Goal: Task Accomplishment & Management: Use online tool/utility

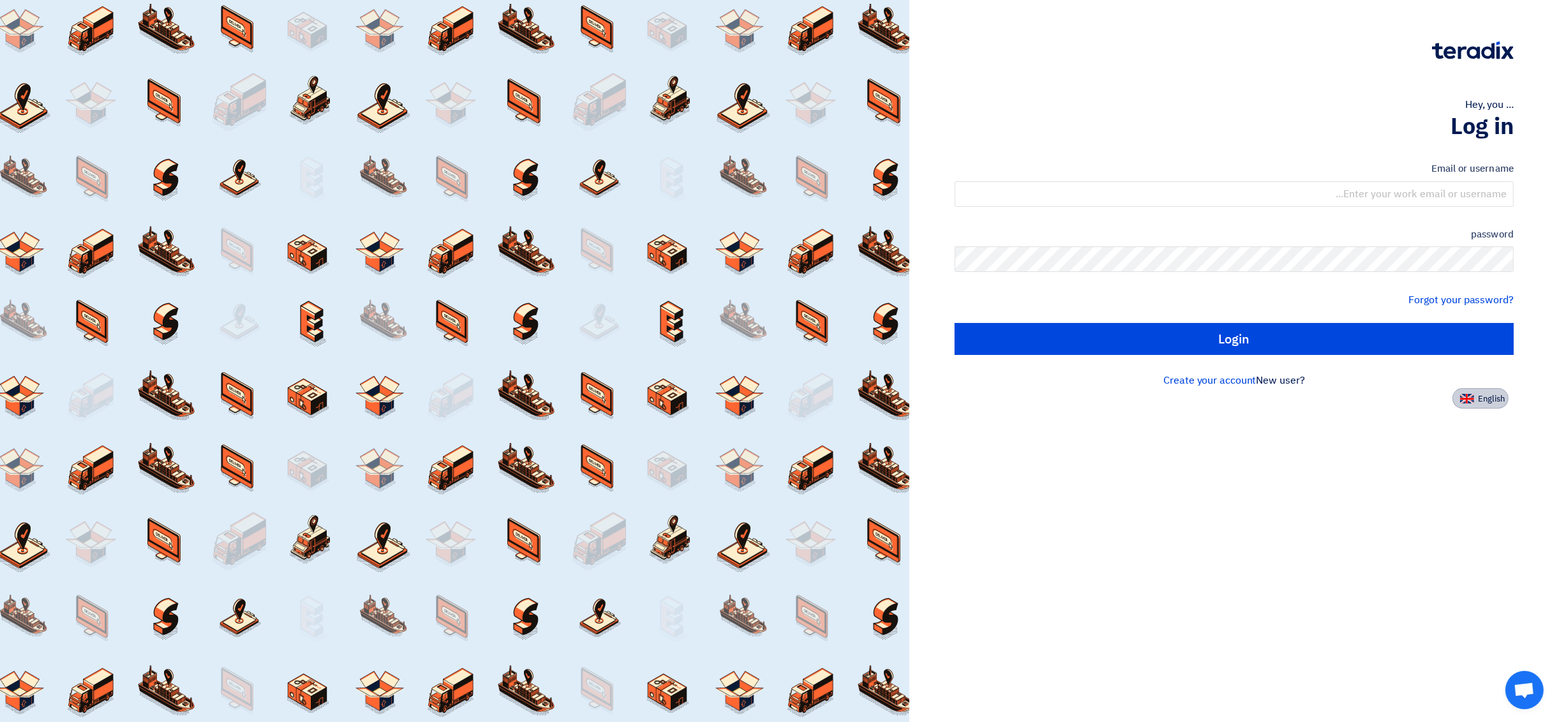
click at [1497, 392] on font "English" at bounding box center [1491, 398] width 27 height 12
type input "Sign in"
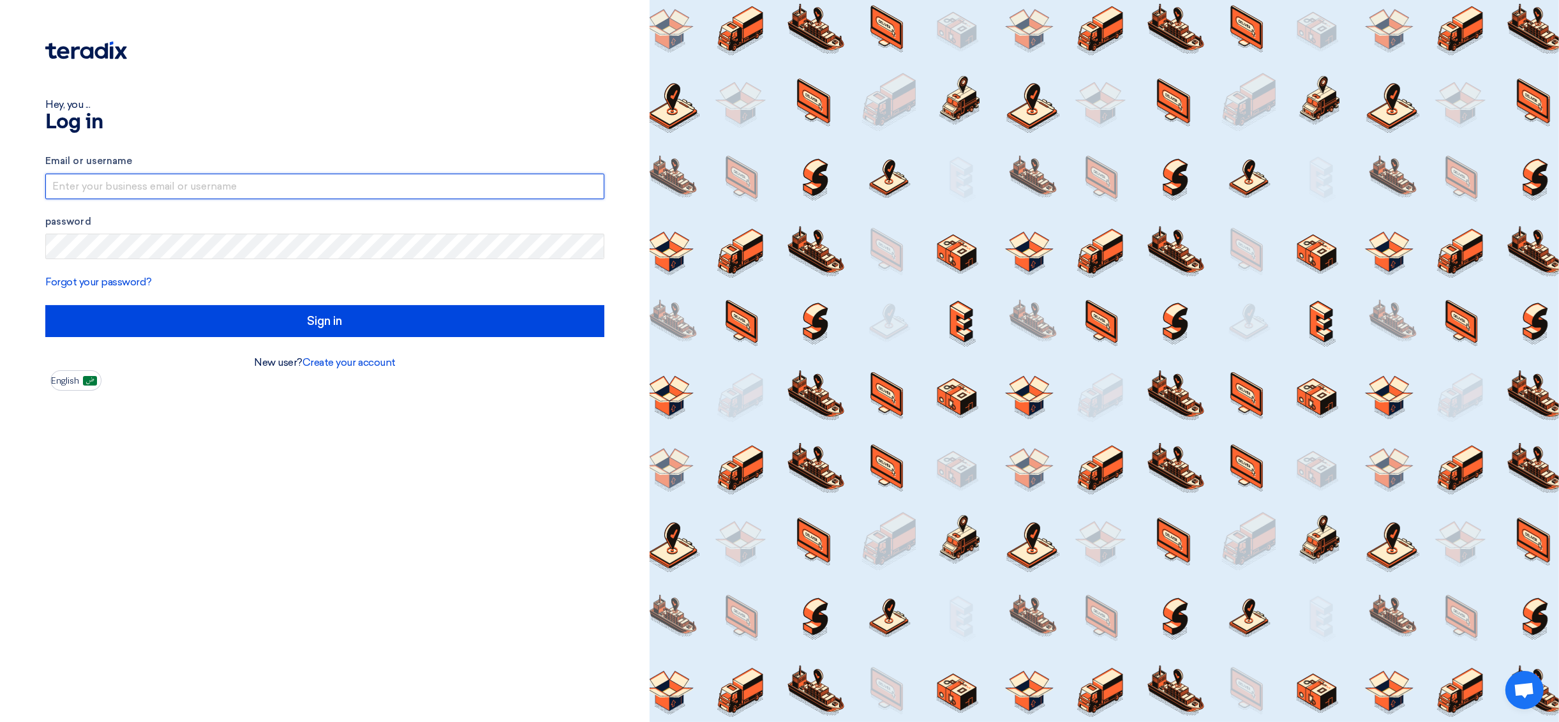
click at [256, 184] on input "text" at bounding box center [324, 187] width 559 height 26
type input "[EMAIL_ADDRESS][DOMAIN_NAME]"
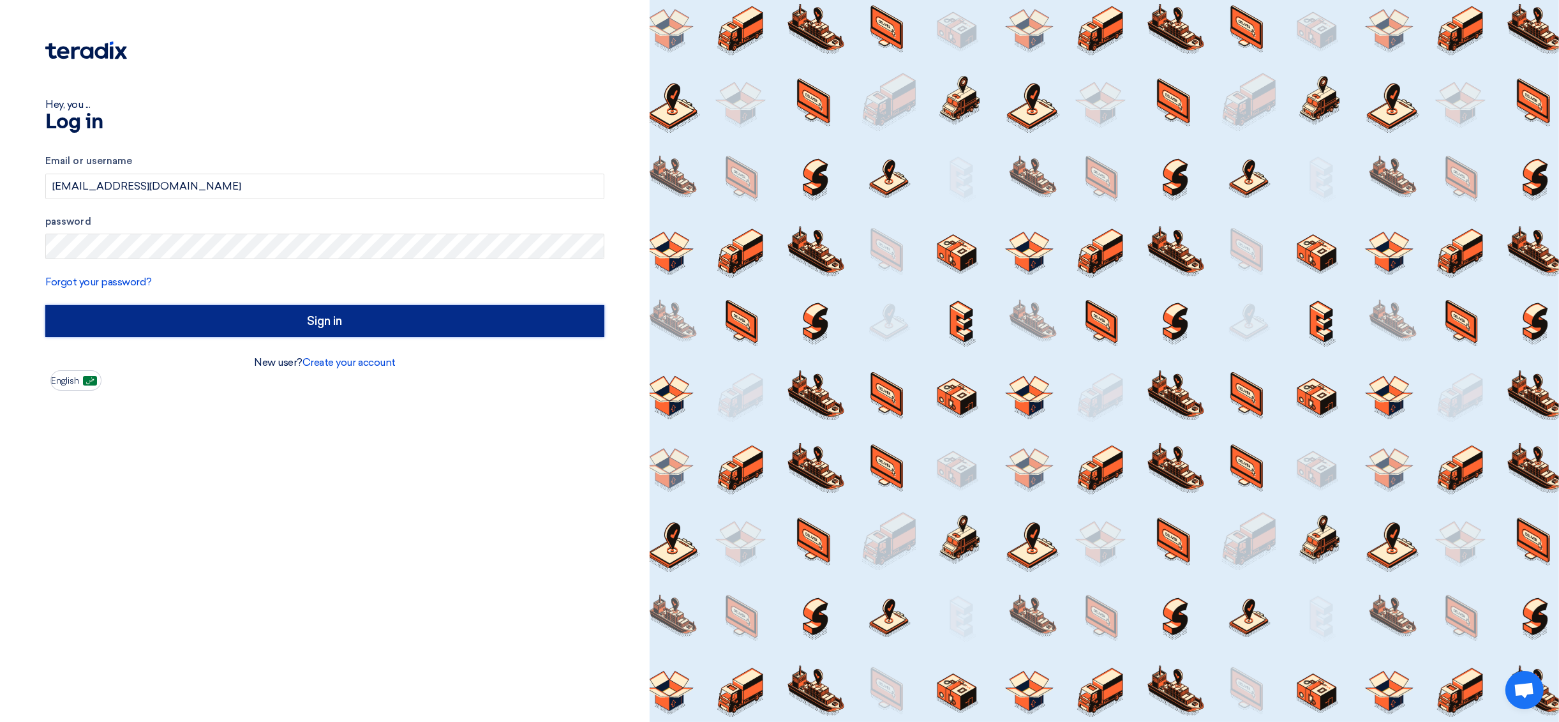
click at [237, 331] on input "Sign in" at bounding box center [324, 321] width 559 height 32
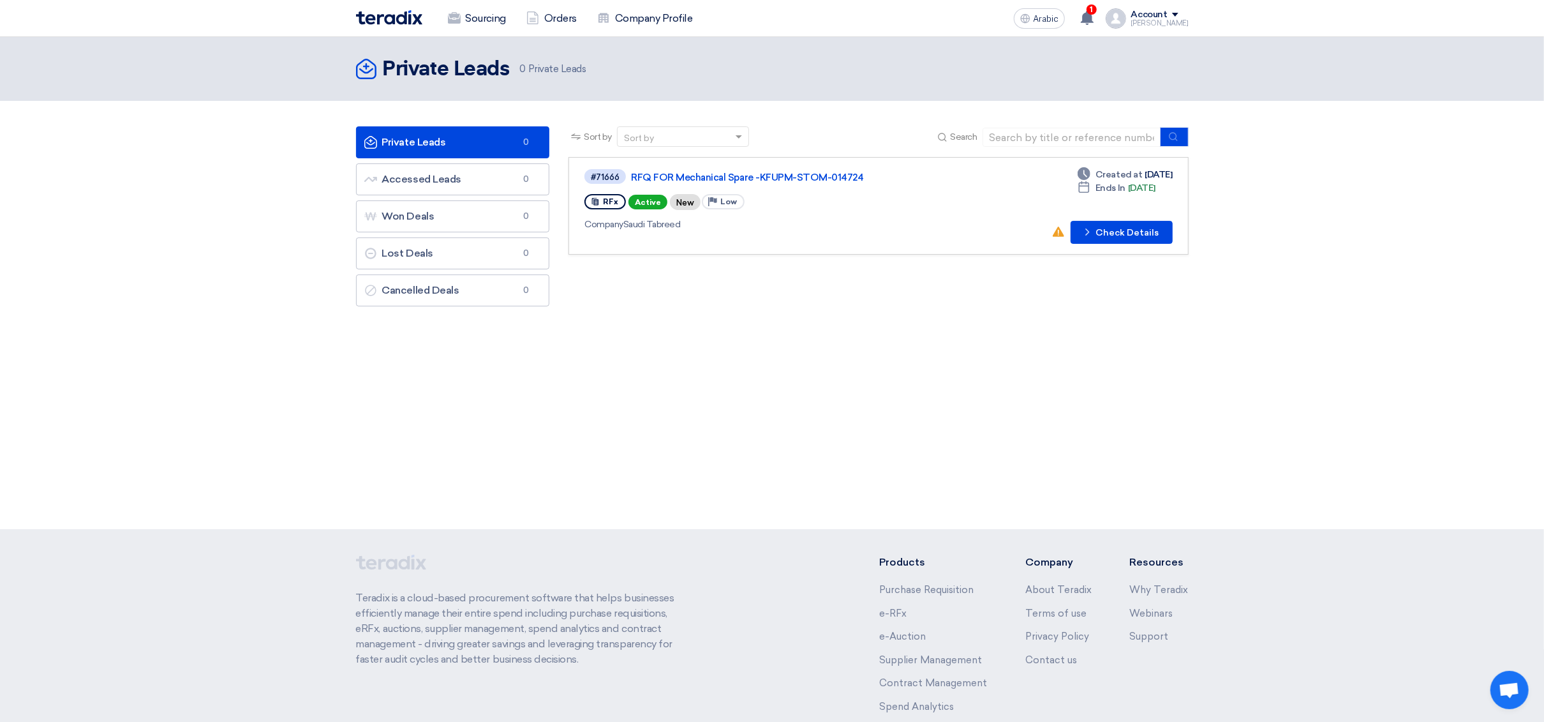
click at [872, 214] on div "#71666 RFQ FOR Mechanical Spare -KFUPM-STOM-014724 RFx Active New Priority Low …" at bounding box center [768, 206] width 368 height 76
click at [817, 178] on font "RFQ FOR Mechanical Spare -KFUPM-STOM-014724" at bounding box center [747, 177] width 232 height 11
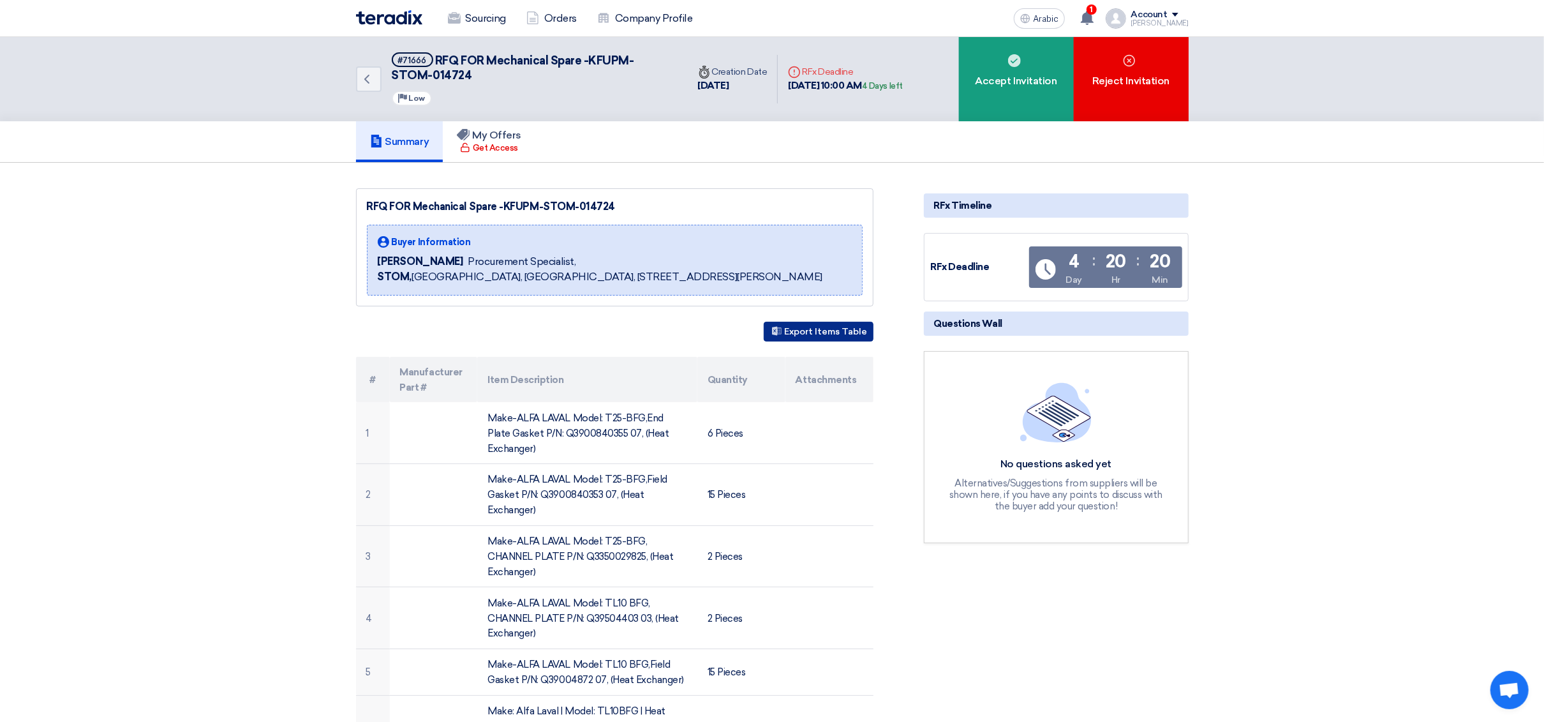
click at [829, 337] on font "Export Items Table" at bounding box center [826, 331] width 83 height 11
click at [840, 337] on font "Export Items Table" at bounding box center [826, 331] width 83 height 11
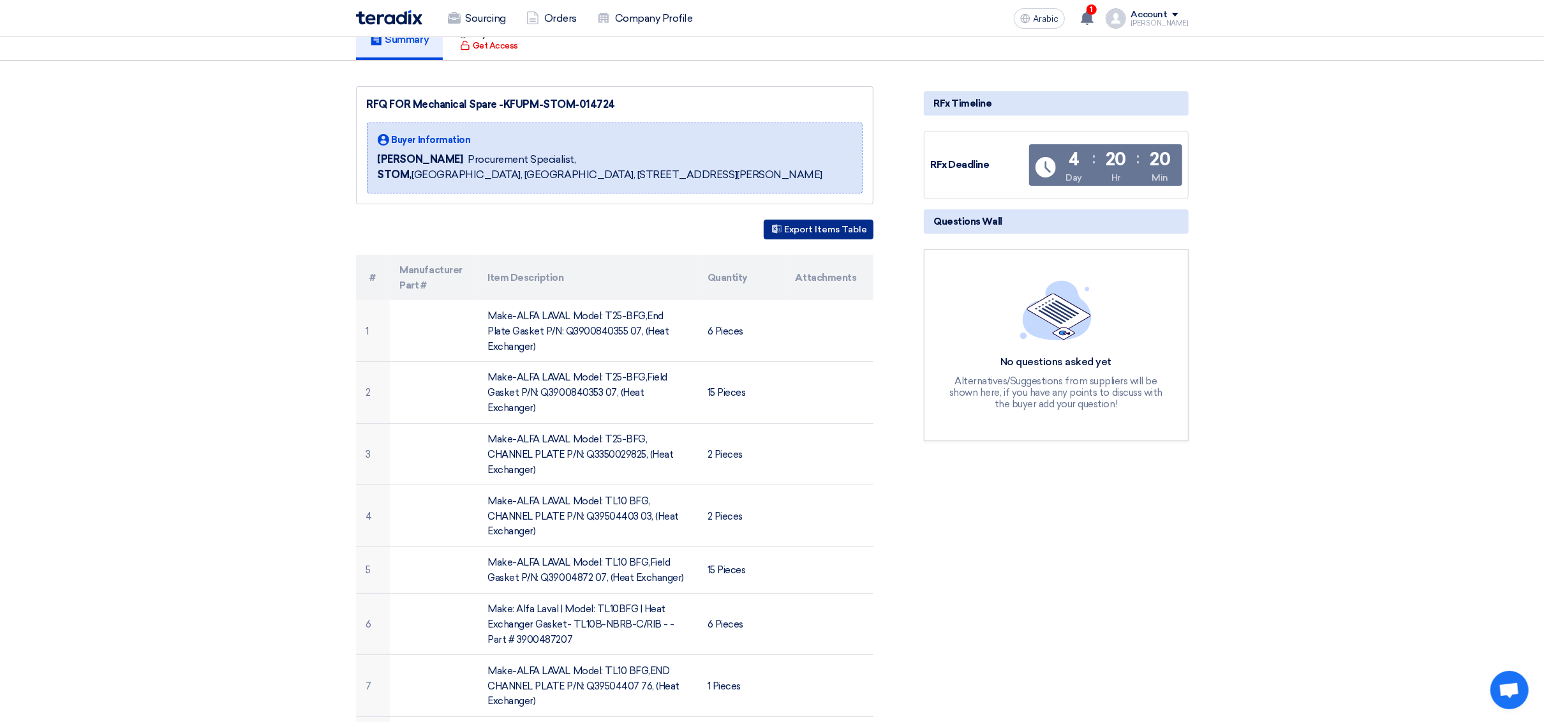
scroll to position [479, 0]
